Goal: Task Accomplishment & Management: Complete application form

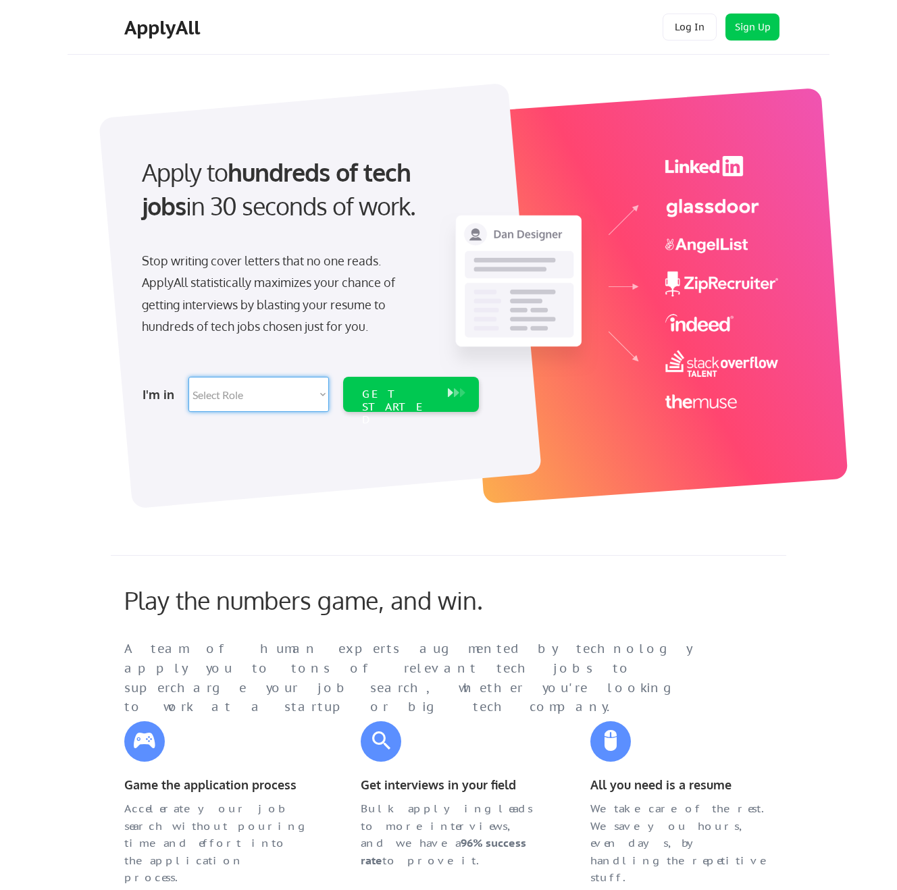
click at [283, 388] on select "Select Role Software Engineering Product Management Customer Success Sales UI/U…" at bounding box center [258, 394] width 140 height 35
select select ""product""
click at [188, 377] on select "Select Role Software Engineering Product Management Customer Success Sales UI/U…" at bounding box center [258, 394] width 140 height 35
select select ""product""
click at [375, 402] on div "GET STARTED" at bounding box center [398, 394] width 86 height 35
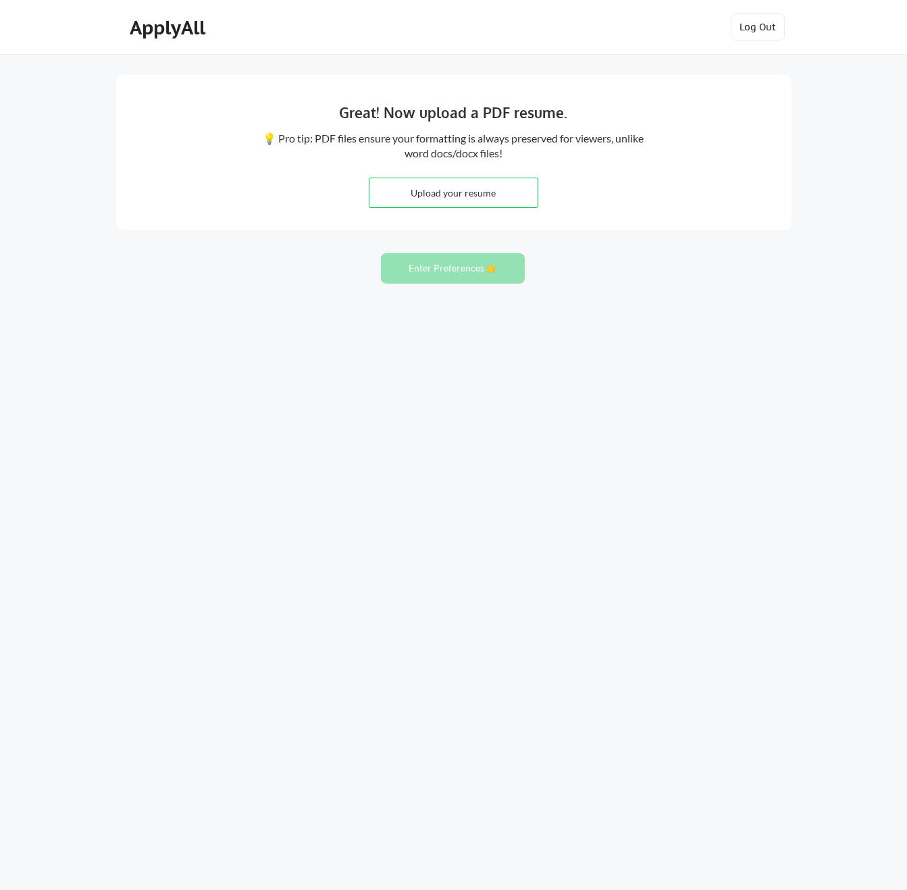
click at [506, 196] on input "file" at bounding box center [453, 192] width 168 height 29
type input "C:\fakepath\RebeccaNunery_June2025.docx"
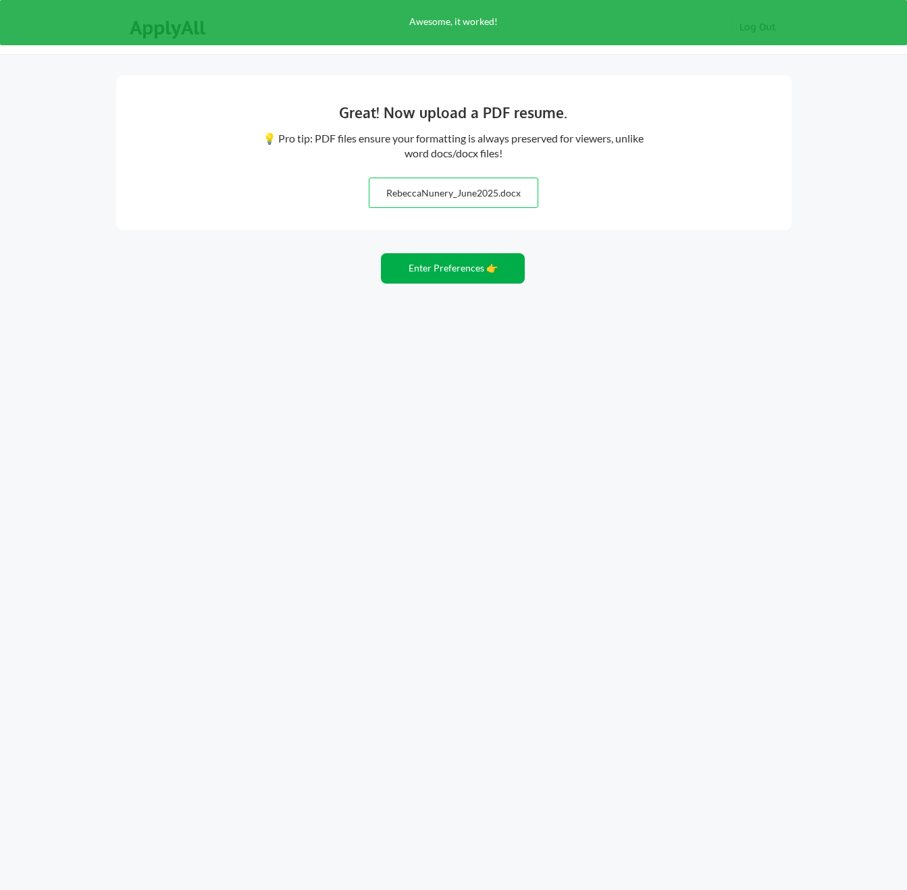
click at [460, 270] on button "Enter Preferences 👉" at bounding box center [453, 268] width 144 height 30
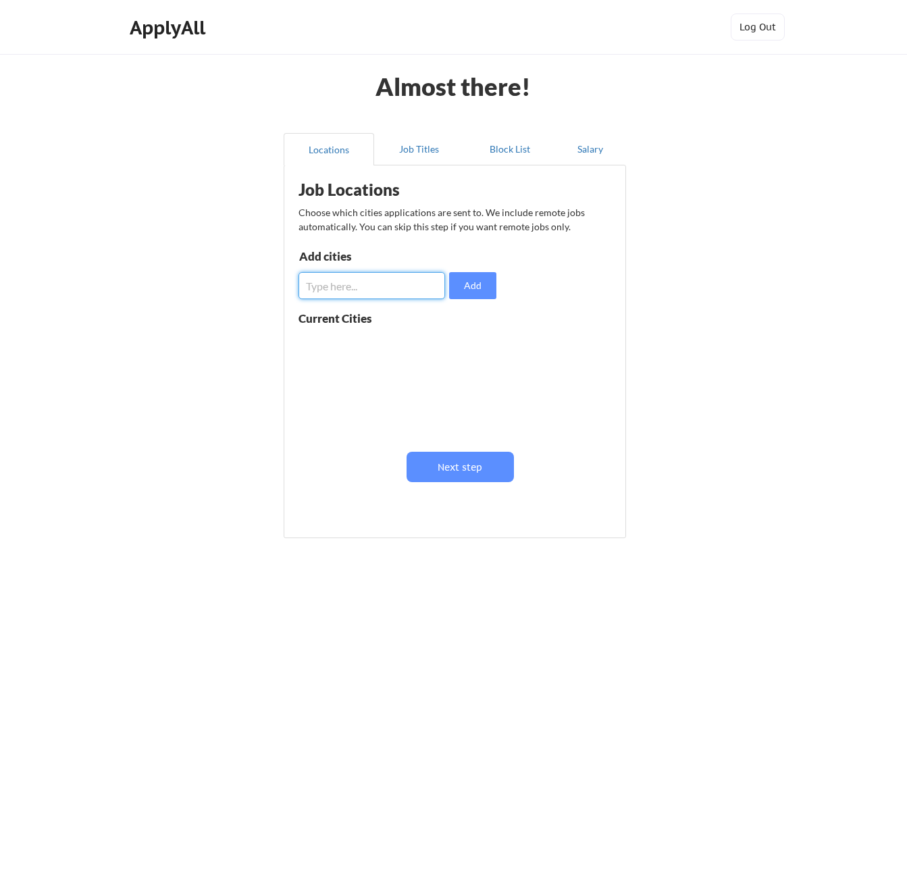
click at [344, 296] on input "input" at bounding box center [371, 285] width 147 height 27
type input "g"
type input "Gainesville, FL"
click at [467, 278] on button "Add" at bounding box center [472, 285] width 47 height 27
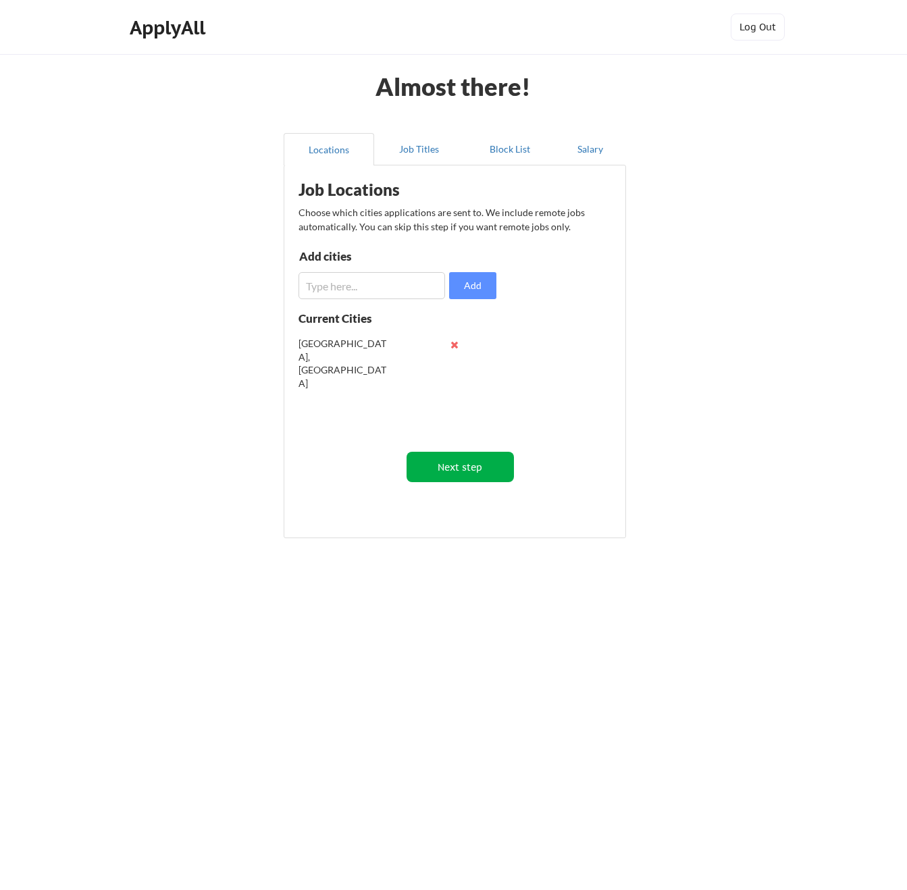
click at [466, 471] on button "Next step" at bounding box center [459, 467] width 107 height 30
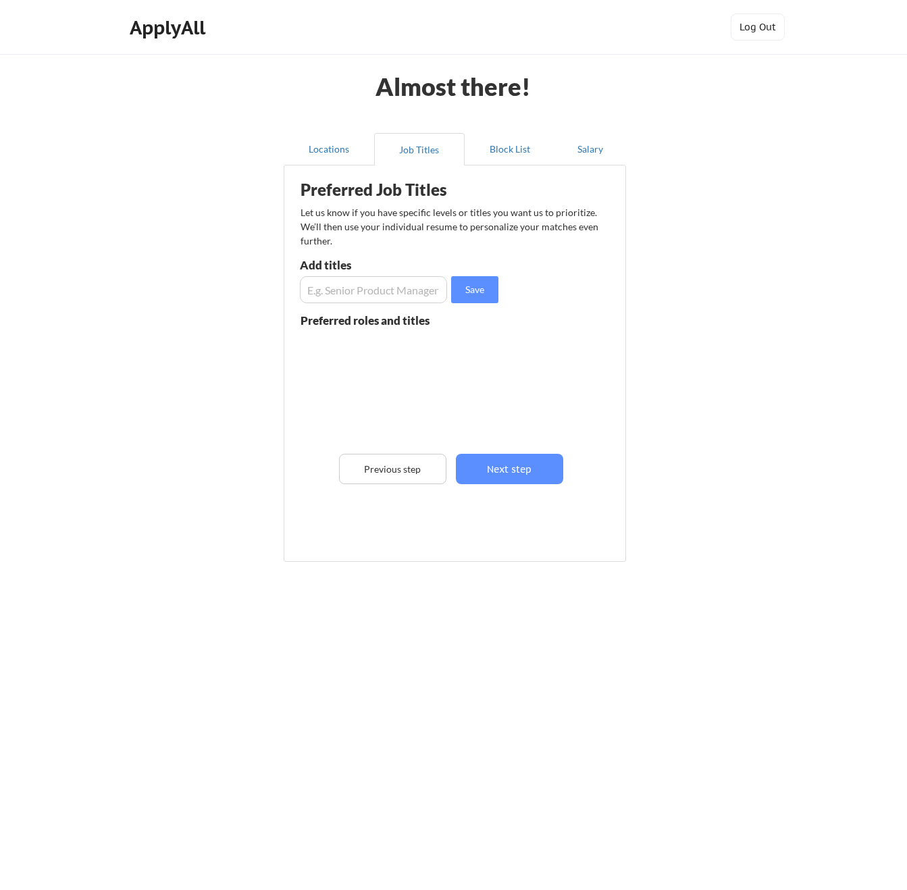
click at [341, 298] on input "input" at bounding box center [373, 289] width 147 height 27
type input "Director of Product Management"
click at [471, 296] on button "Save" at bounding box center [474, 289] width 47 height 27
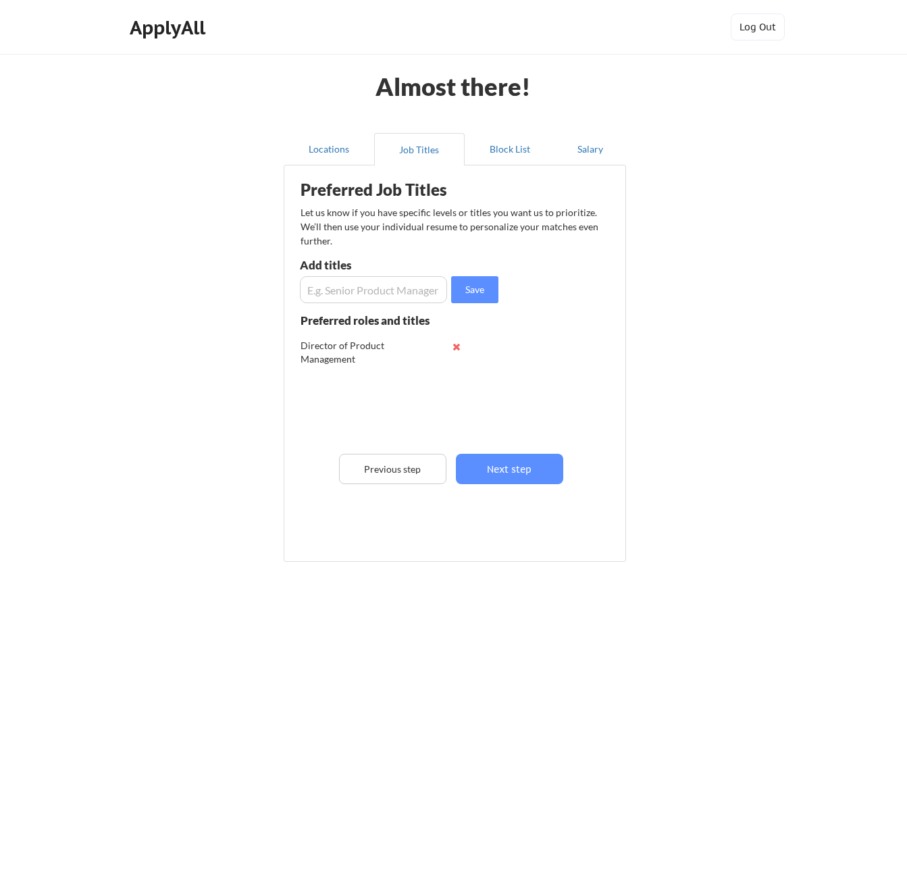
click at [396, 292] on input "input" at bounding box center [373, 289] width 147 height 27
type input "Senior Product Manager"
click at [486, 288] on button "Save" at bounding box center [474, 289] width 47 height 27
click at [515, 471] on button "Next step" at bounding box center [509, 469] width 107 height 30
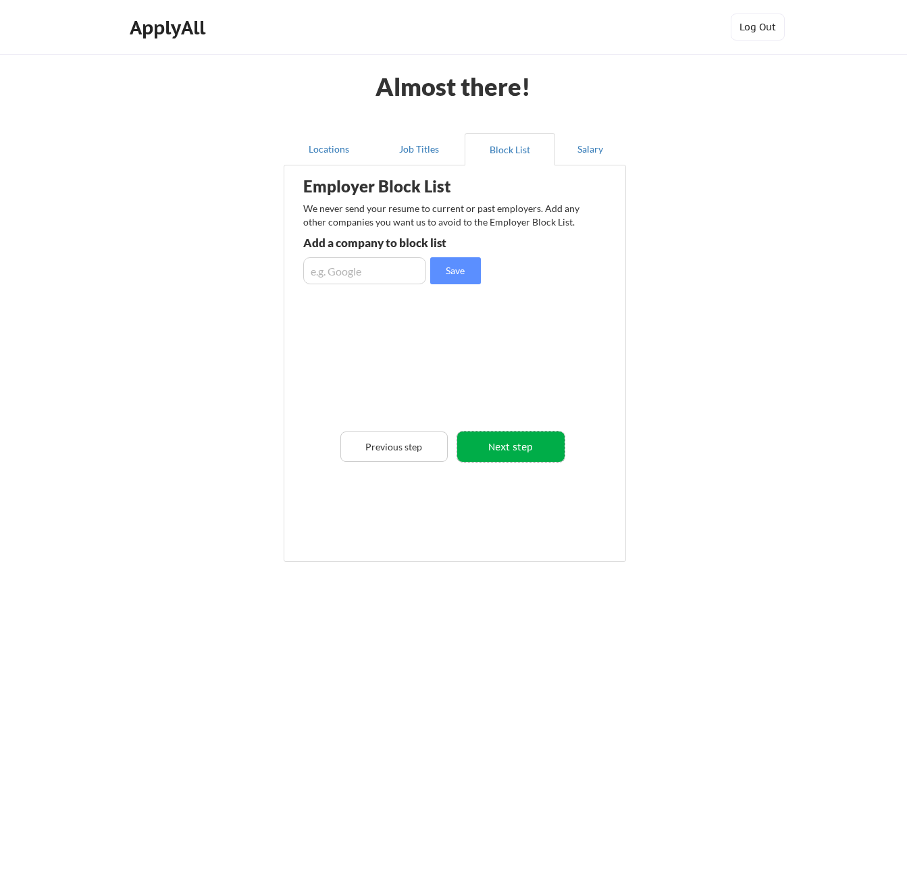
click at [503, 451] on button "Next step" at bounding box center [510, 446] width 107 height 30
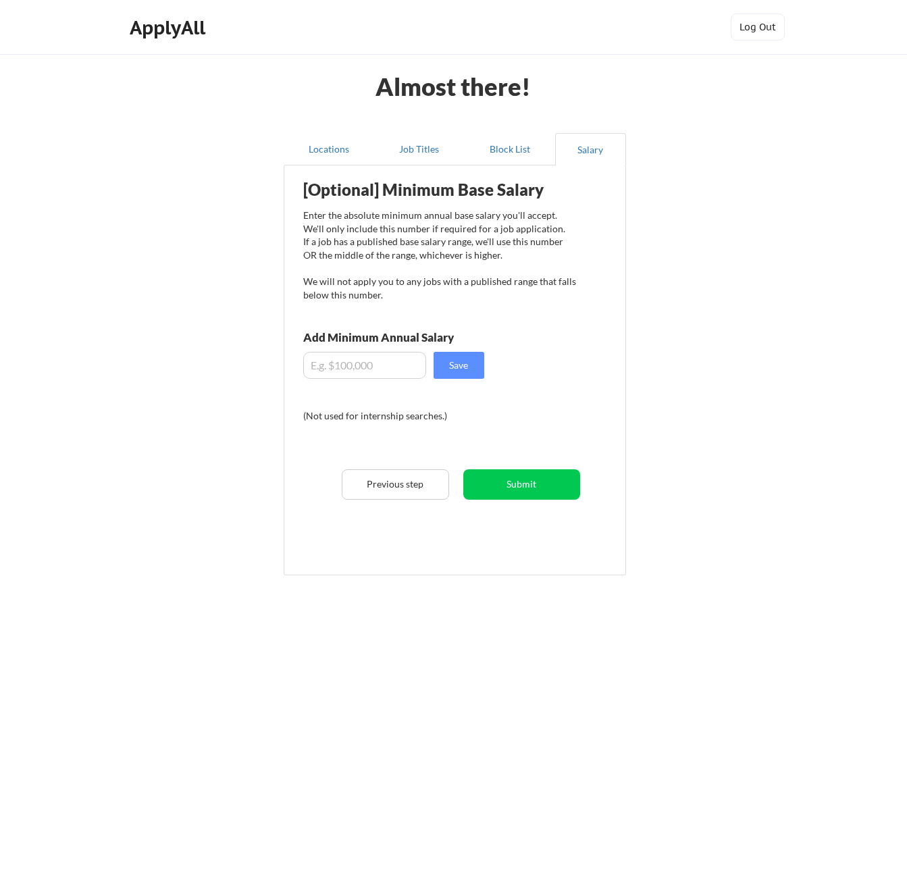
click at [392, 369] on input "input" at bounding box center [364, 365] width 123 height 27
click at [452, 368] on button "Save" at bounding box center [458, 365] width 51 height 27
click at [330, 365] on input "input" at bounding box center [364, 365] width 123 height 27
type input "$175,000"
click at [453, 371] on button "Save" at bounding box center [458, 365] width 51 height 27
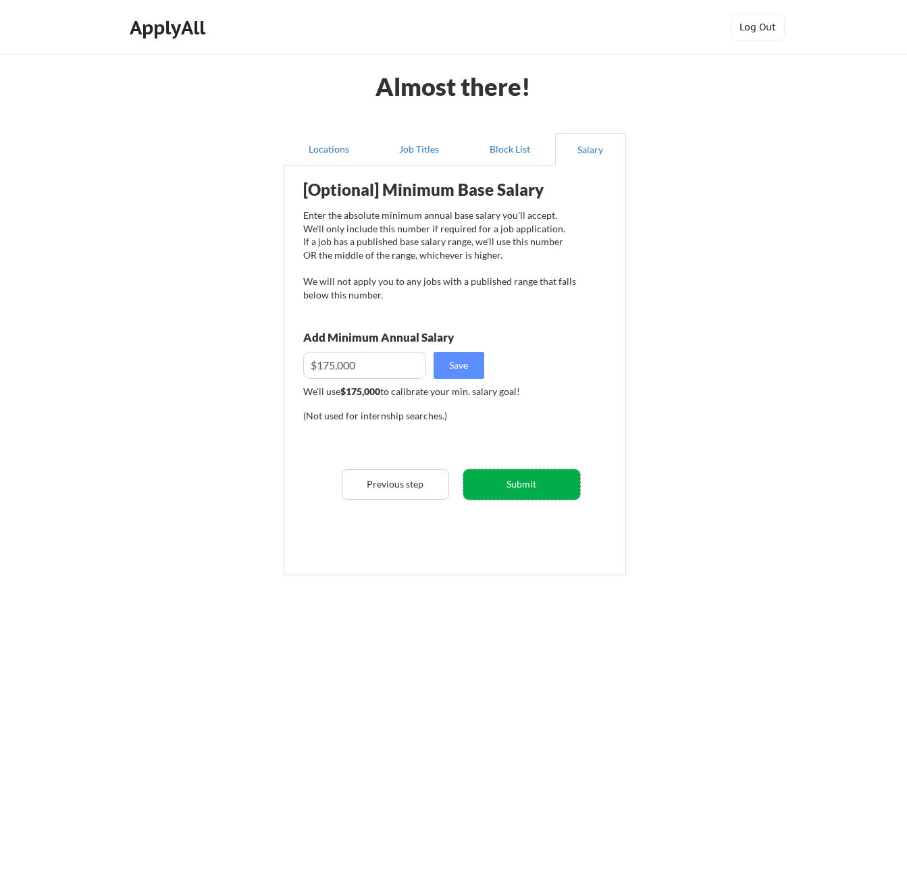
click at [521, 489] on button "Submit" at bounding box center [521, 484] width 117 height 30
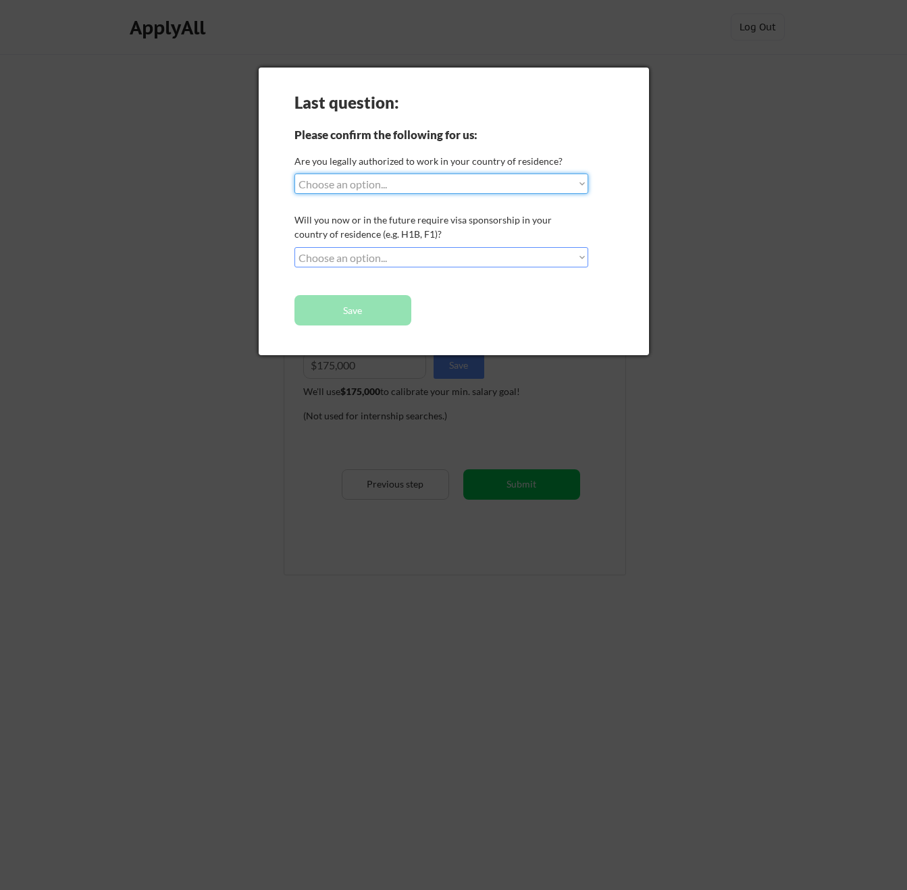
click at [401, 188] on select "Choose an option... Yes, I am a US Citizen Yes, I am a Canadian Citizen Yes, I …" at bounding box center [441, 184] width 294 height 20
select select ""yes__i_am_a_us_citizen""
click at [294, 174] on select "Choose an option... Yes, I am a US Citizen Yes, I am a Canadian Citizen Yes, I …" at bounding box center [441, 184] width 294 height 20
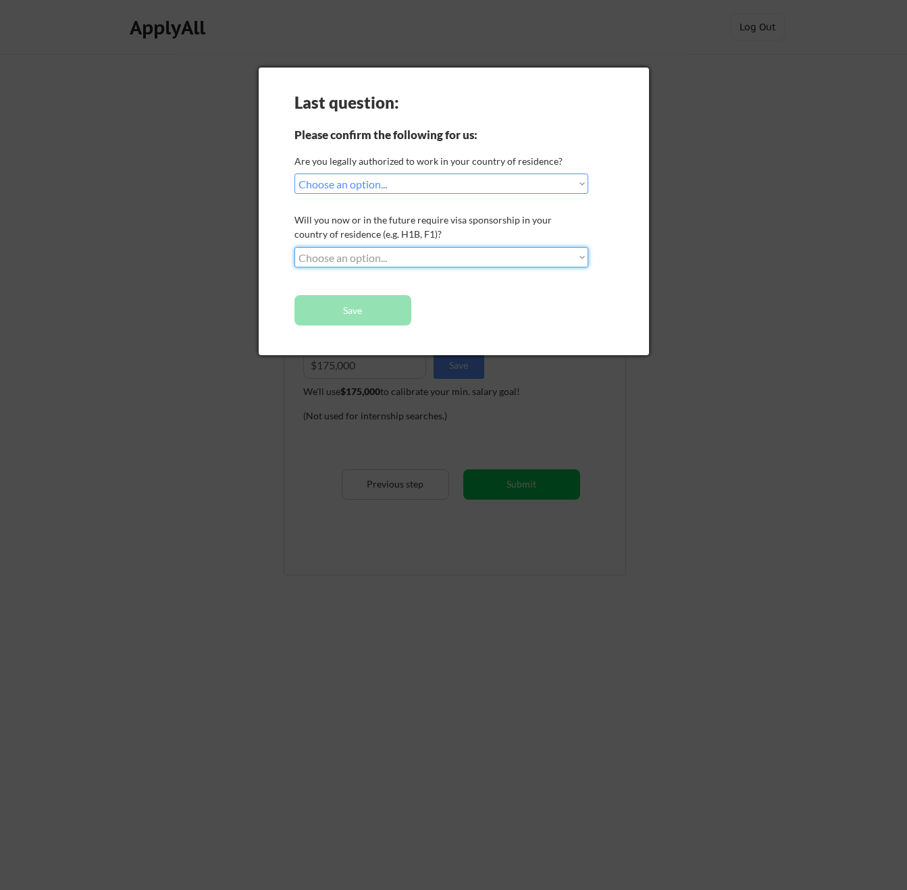
click at [417, 253] on select "Choose an option... No, I will not need sponsorship Yes, I will need sponsorship" at bounding box center [441, 257] width 294 height 20
select select ""no__i_will_not_need_sponsorship""
click at [294, 247] on select "Choose an option... No, I will not need sponsorship Yes, I will need sponsorship" at bounding box center [441, 257] width 294 height 20
click at [375, 313] on button "Save" at bounding box center [352, 310] width 117 height 30
